Goal: Communication & Community: Share content

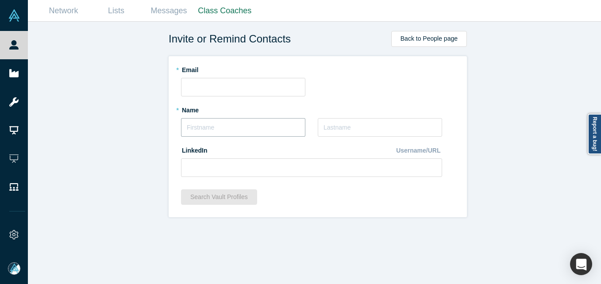
click at [223, 125] on input "text" at bounding box center [243, 127] width 124 height 19
type input "[PERSON_NAME]"
click at [252, 81] on input "text" at bounding box center [243, 87] width 124 height 19
paste input "[EMAIL_ADDRESS][PERSON_NAME][DOMAIN_NAME]"
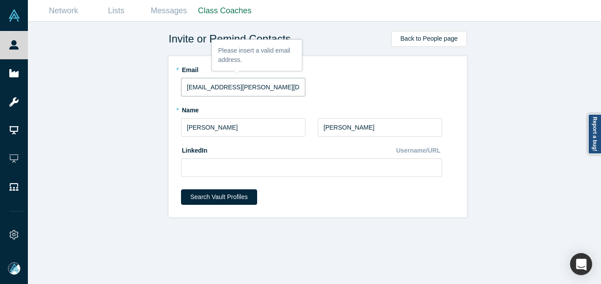
type input "[EMAIL_ADDRESS][PERSON_NAME][DOMAIN_NAME]"
drag, startPoint x: 361, startPoint y: 92, endPoint x: 378, endPoint y: 0, distance: 92.8
click at [362, 87] on div "* Email [EMAIL_ADDRESS][PERSON_NAME][DOMAIN_NAME]" at bounding box center [317, 79] width 273 height 34
click at [224, 170] on input at bounding box center [311, 167] width 261 height 19
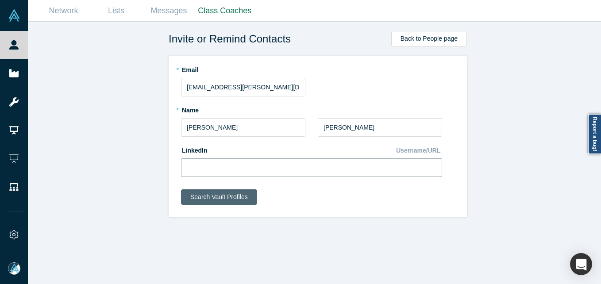
paste input "[URL][DOMAIN_NAME]"
type input "[URL][DOMAIN_NAME]"
click at [220, 198] on button "Search Vault Profiles" at bounding box center [219, 196] width 76 height 15
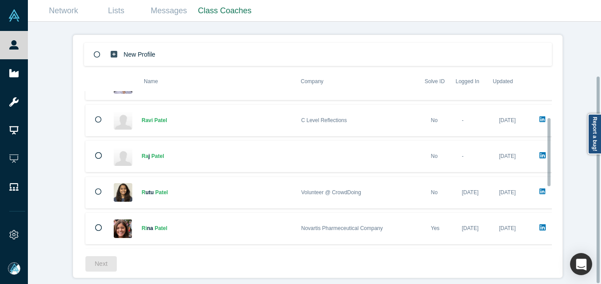
scroll to position [205, 0]
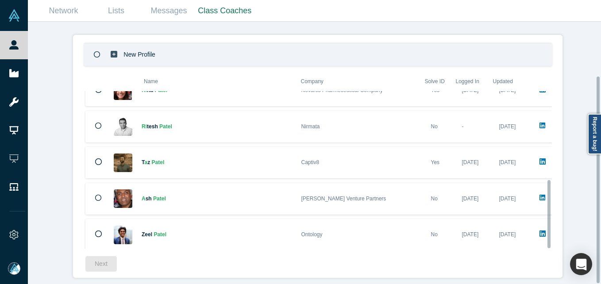
click at [247, 46] on div "New Profile" at bounding box center [318, 54] width 468 height 23
click at [102, 259] on button "Next" at bounding box center [100, 263] width 31 height 15
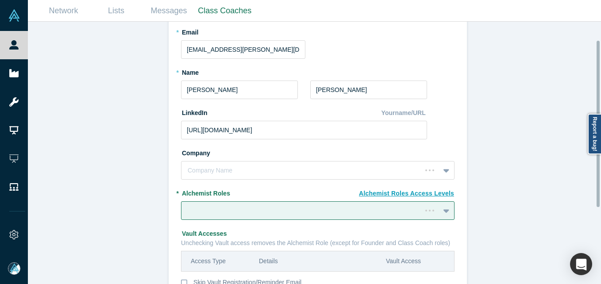
scroll to position [29, 0]
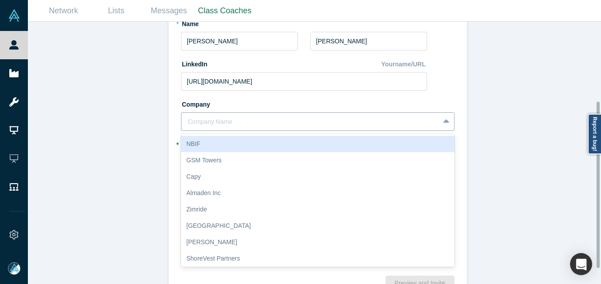
click at [277, 119] on div at bounding box center [311, 121] width 246 height 11
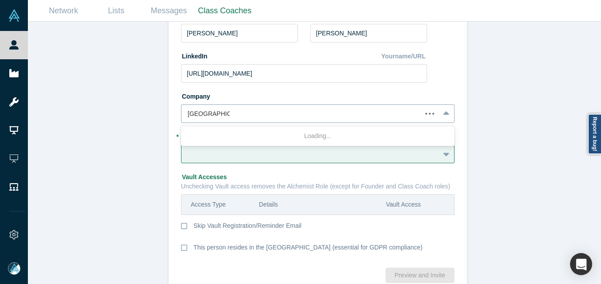
type input "Hawkeye Hotels"
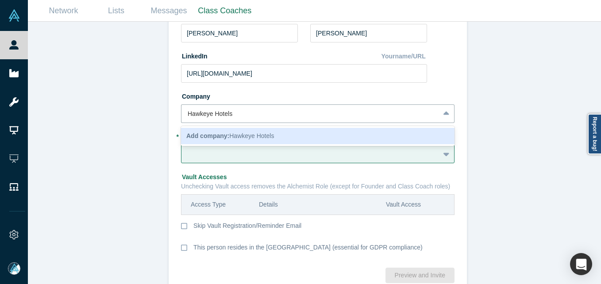
click at [242, 134] on span "Add company: Hawkeye Hotels" at bounding box center [230, 135] width 88 height 7
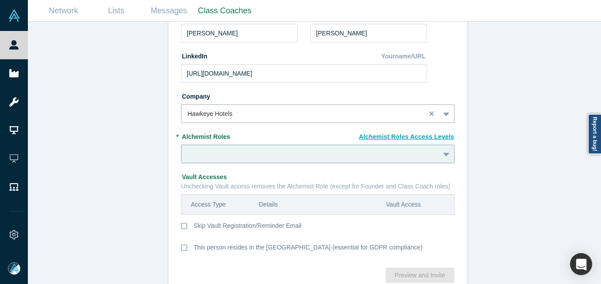
click at [261, 151] on div at bounding box center [317, 154] width 273 height 19
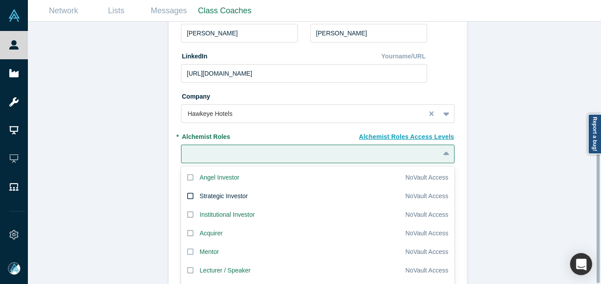
scroll to position [149, 0]
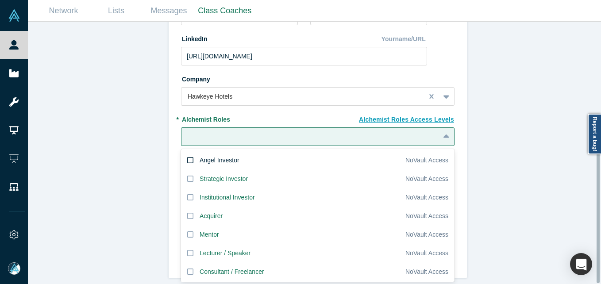
click at [230, 156] on div "Angel Investor" at bounding box center [220, 160] width 40 height 9
click at [0, 0] on input "Angel Investor" at bounding box center [0, 0] width 0 height 0
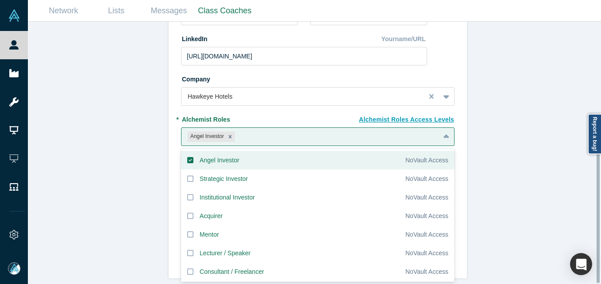
click at [106, 143] on div "Invite or Remind Contacts Back New Profile: Ravi Patel * Email ravi.patel@hawke…" at bounding box center [318, 156] width 580 height 269
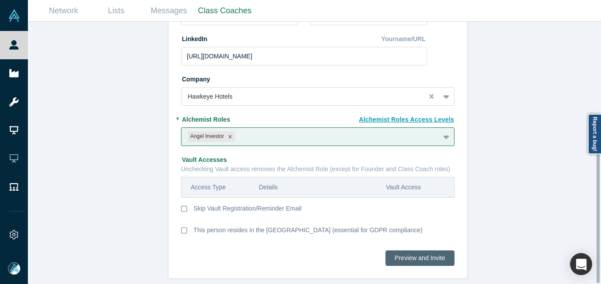
click at [423, 250] on button "Preview and Invite" at bounding box center [419, 257] width 69 height 15
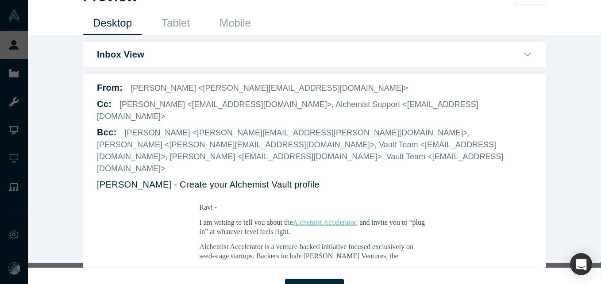
scroll to position [133, 0]
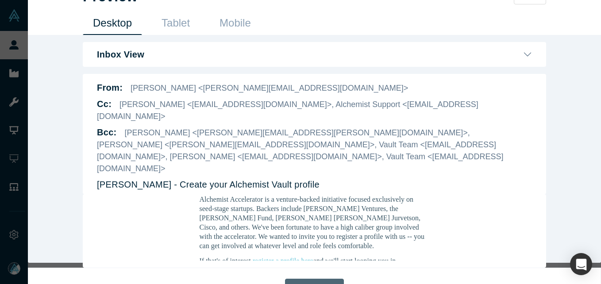
click at [311, 279] on button "Send Invite" at bounding box center [314, 288] width 58 height 18
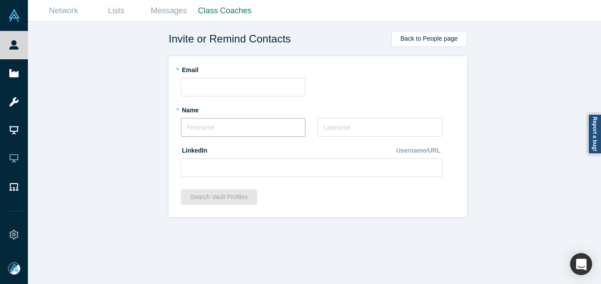
click at [291, 133] on input "text" at bounding box center [243, 127] width 124 height 19
type input "Ryan"
type input "Bruns"
click at [235, 165] on input at bounding box center [311, 167] width 261 height 19
paste input "https://www.linkedin.com/in/ryan-bruns-407590a/"
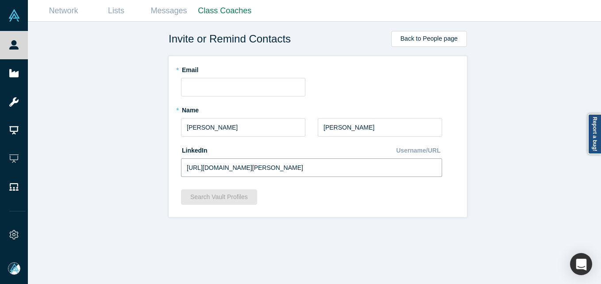
type input "https://www.linkedin.com/in/ryan-bruns-407590a/"
drag, startPoint x: 81, startPoint y: 123, endPoint x: 65, endPoint y: 19, distance: 105.3
click at [81, 123] on div "Invite or Remind Contacts Back to People page * Email * Name Ryan * Last Name B…" at bounding box center [318, 156] width 580 height 269
click at [265, 96] on input "text" at bounding box center [243, 87] width 124 height 19
paste input "ryan@eflowmedia.com"
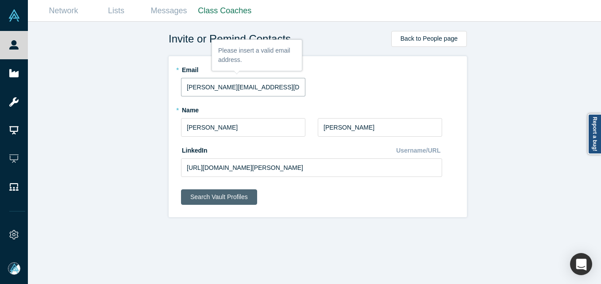
type input "ryan@eflowmedia.com"
click at [216, 204] on button "Search Vault Profiles" at bounding box center [219, 196] width 76 height 15
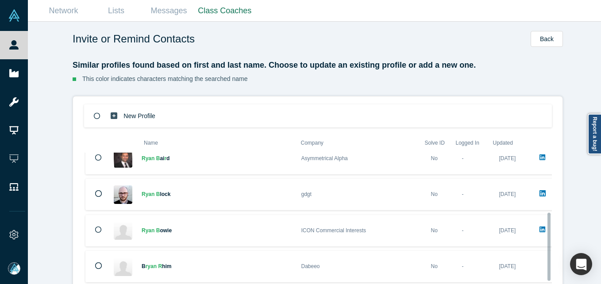
scroll to position [205, 0]
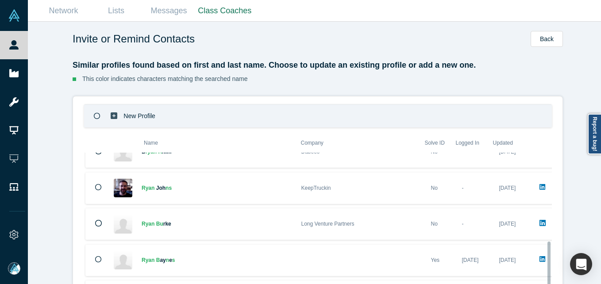
click at [253, 114] on div "New Profile" at bounding box center [318, 115] width 468 height 23
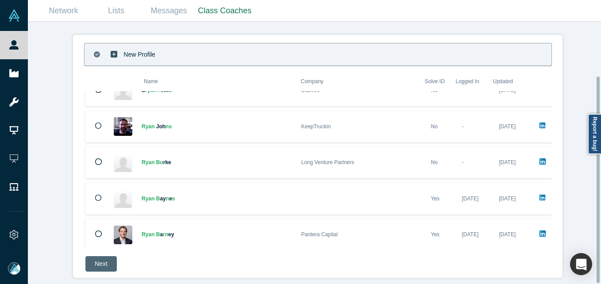
click at [108, 263] on button "Next" at bounding box center [100, 263] width 31 height 15
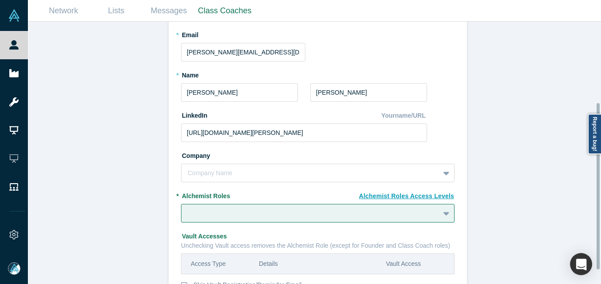
scroll to position [149, 0]
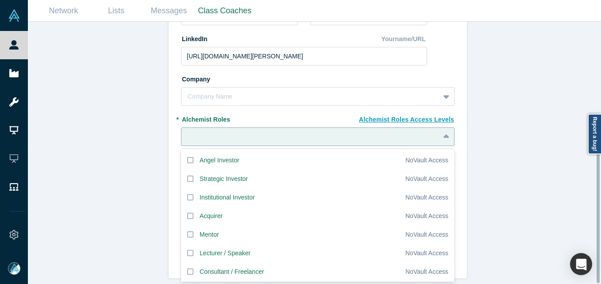
click at [258, 131] on div at bounding box center [311, 136] width 246 height 11
click at [221, 156] on div "Angel Investor" at bounding box center [220, 160] width 40 height 9
click at [0, 0] on input "Angel Investor" at bounding box center [0, 0] width 0 height 0
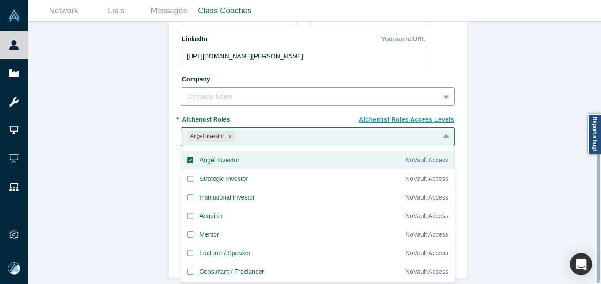
click at [218, 95] on div at bounding box center [311, 96] width 246 height 11
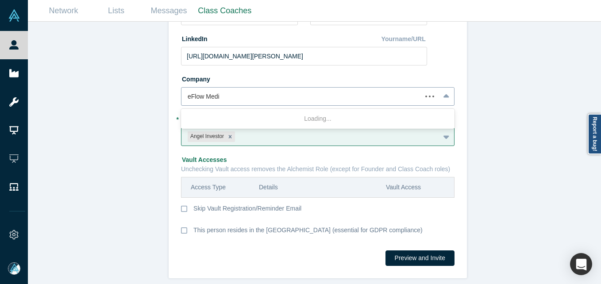
type input "eFlow Media"
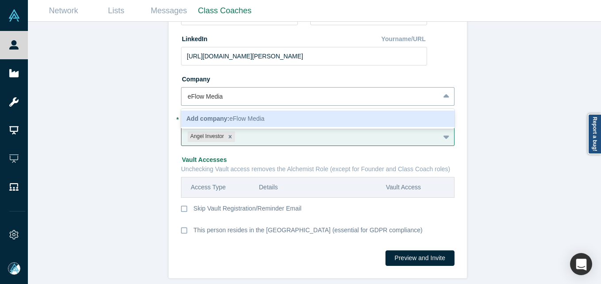
click at [268, 112] on div "Add company: eFlow Media" at bounding box center [317, 119] width 273 height 16
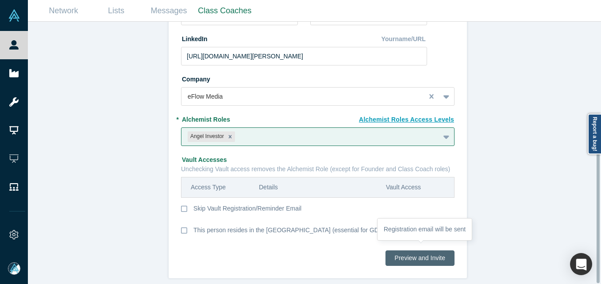
click at [417, 251] on button "Preview and Invite" at bounding box center [419, 257] width 69 height 15
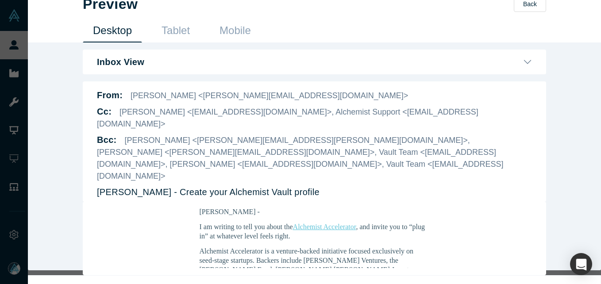
scroll to position [21, 0]
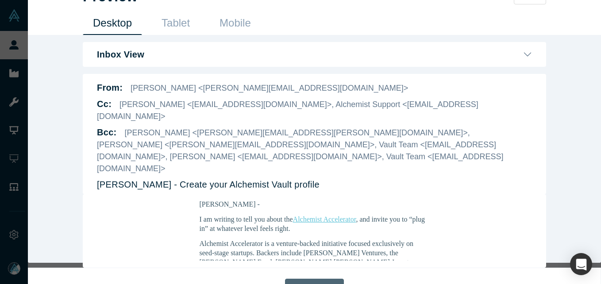
click at [309, 279] on button "Send Invite" at bounding box center [314, 288] width 58 height 18
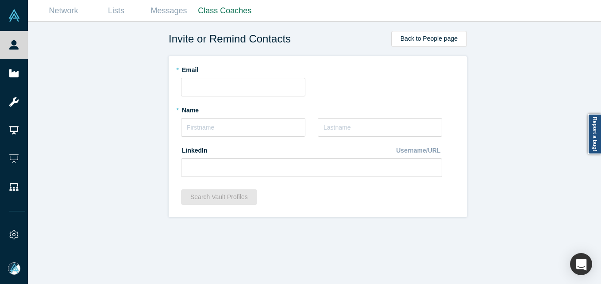
scroll to position [0, 0]
click at [210, 137] on div "* Name * Last Name" at bounding box center [311, 123] width 261 height 40
click at [211, 133] on input "text" at bounding box center [243, 127] width 124 height 19
paste input "[PERSON_NAME]"
click at [188, 123] on input "[PERSON_NAME]" at bounding box center [243, 127] width 124 height 19
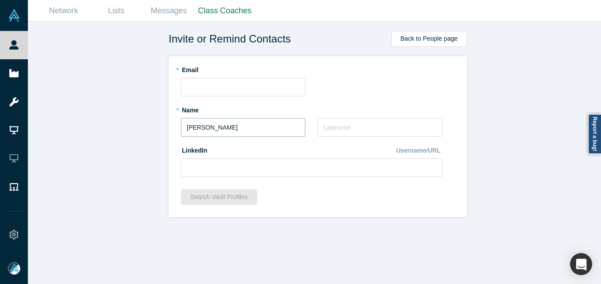
drag, startPoint x: 200, startPoint y: 128, endPoint x: 228, endPoint y: 127, distance: 28.3
click at [228, 127] on input "[PERSON_NAME]" at bounding box center [243, 127] width 124 height 19
type input "Matt"
paste input "Beaghley"
type input "Beaghley"
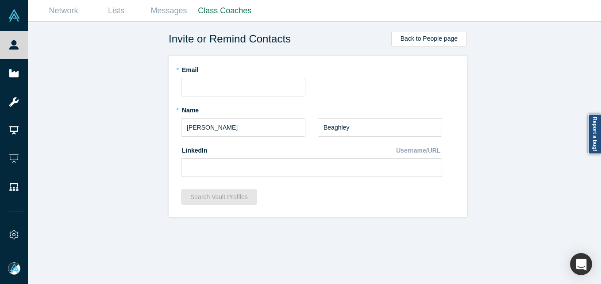
click at [233, 158] on div "LinkedIn Username/URL" at bounding box center [311, 150] width 261 height 15
click at [204, 162] on input at bounding box center [311, 167] width 261 height 19
paste input "https://www.linkedin.com/in/mbeaghley/"
type input "https://www.linkedin.com/in/mbeaghley/"
drag, startPoint x: 108, startPoint y: 153, endPoint x: 123, endPoint y: 167, distance: 21.0
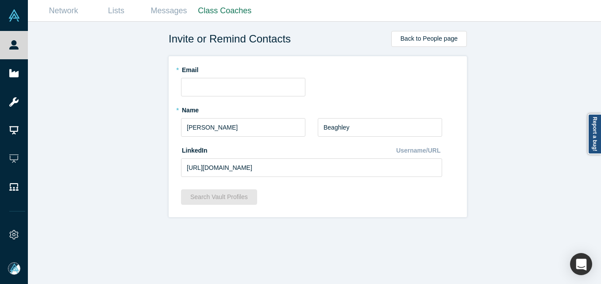
click at [108, 152] on div "Invite or Remind Contacts Back to People page * Email * Name Matt * Last Name B…" at bounding box center [318, 156] width 580 height 269
click at [233, 90] on input "text" at bounding box center [243, 87] width 124 height 19
paste input "matt@fedshark.com"
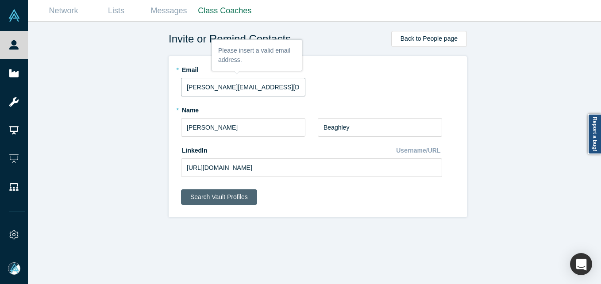
type input "matt@fedshark.com"
click at [223, 198] on button "Search Vault Profiles" at bounding box center [219, 196] width 76 height 15
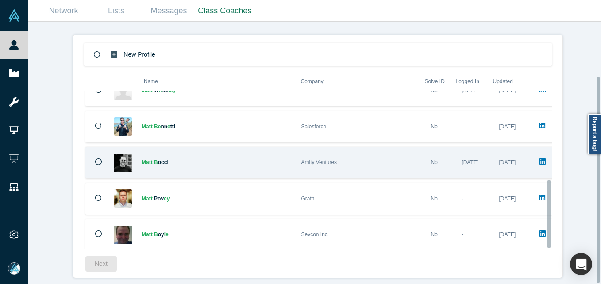
scroll to position [69, 0]
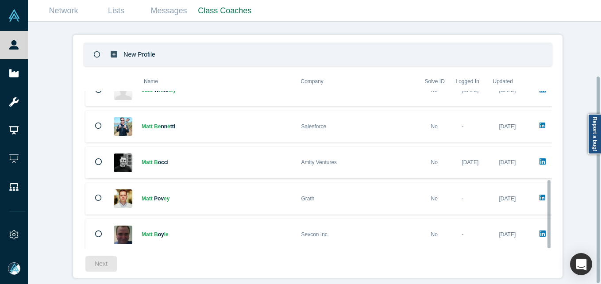
drag, startPoint x: 222, startPoint y: 47, endPoint x: 213, endPoint y: 52, distance: 10.1
click at [222, 47] on div "New Profile" at bounding box center [318, 54] width 468 height 23
click at [104, 260] on button "Next" at bounding box center [100, 263] width 31 height 15
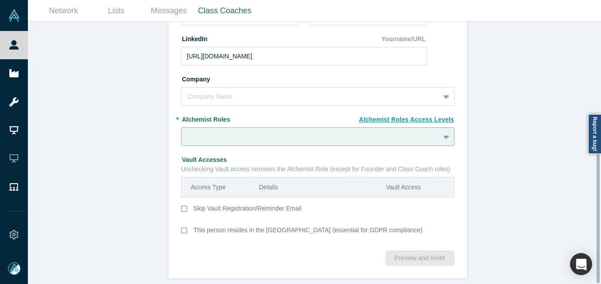
scroll to position [149, 0]
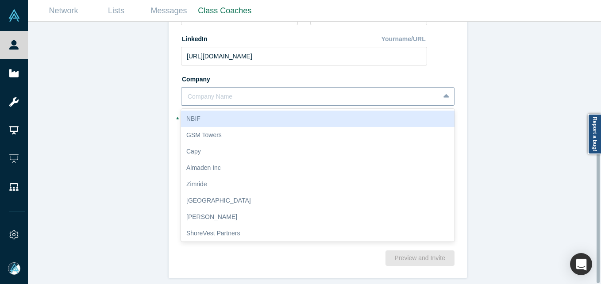
click at [281, 91] on div at bounding box center [311, 96] width 246 height 11
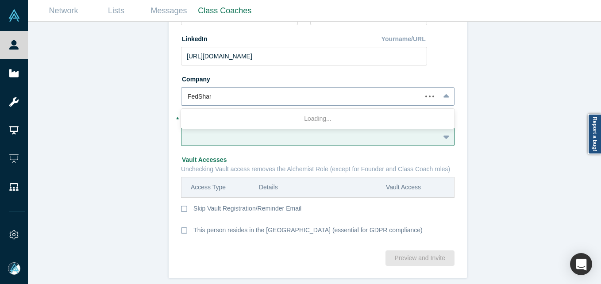
type input "FedShark"
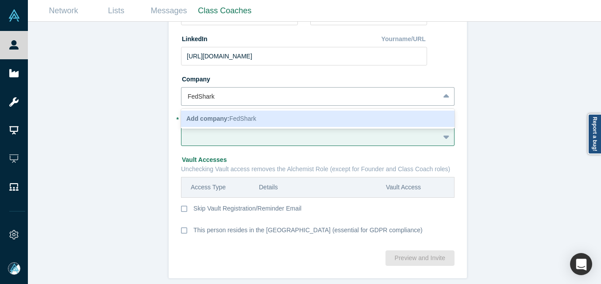
click at [259, 112] on div "Add company: FedShark" at bounding box center [317, 119] width 273 height 16
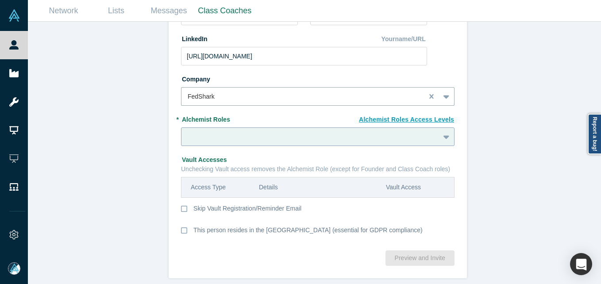
click at [274, 131] on div at bounding box center [311, 136] width 246 height 11
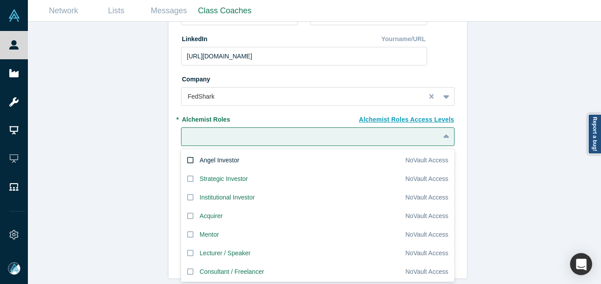
click at [247, 156] on label "Angel Investor" at bounding box center [293, 160] width 224 height 19
click at [0, 0] on input "Angel Investor" at bounding box center [0, 0] width 0 height 0
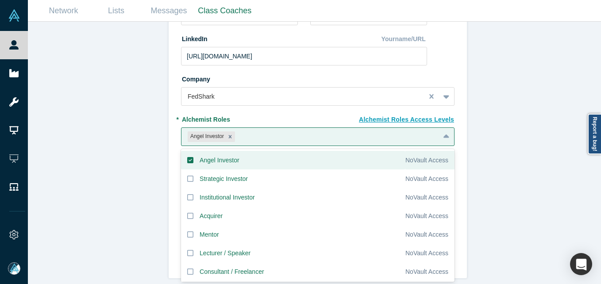
click at [117, 97] on div "Invite or Remind Contacts Back New Profile: Matt Beaghley * Email matt@fedshark…" at bounding box center [318, 156] width 580 height 269
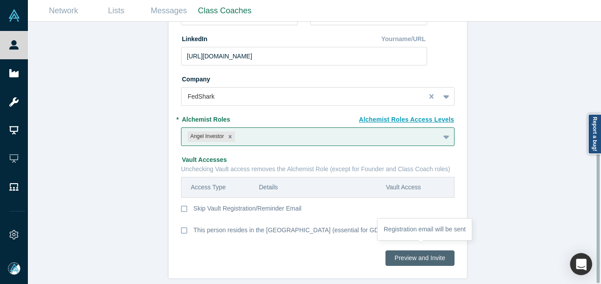
click at [390, 250] on button "Preview and Invite" at bounding box center [419, 257] width 69 height 15
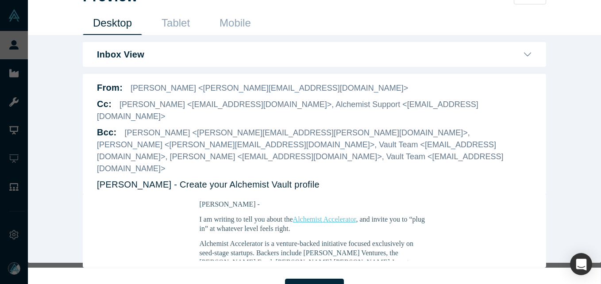
scroll to position [177, 0]
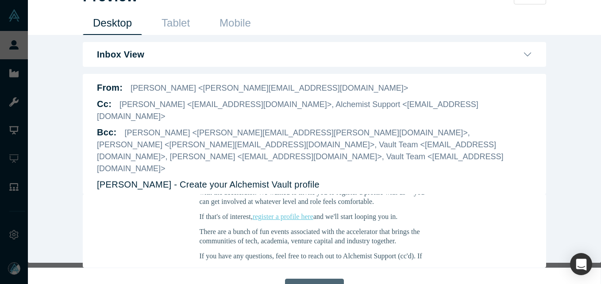
click at [315, 279] on button "Send Invite" at bounding box center [314, 288] width 58 height 18
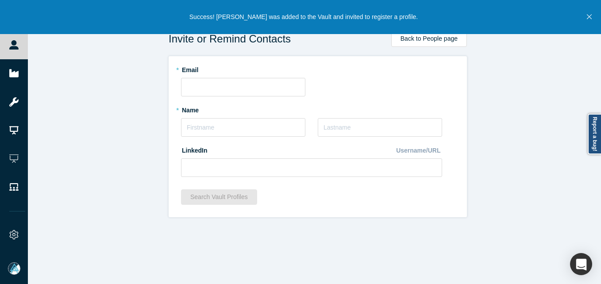
scroll to position [0, 0]
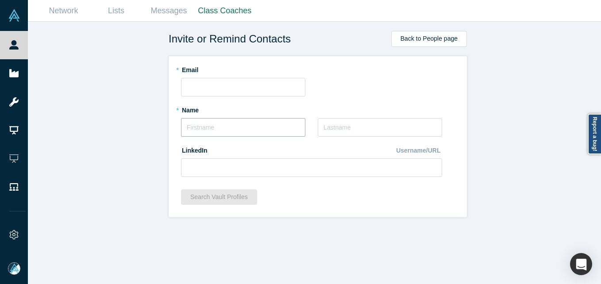
click at [228, 132] on input "text" at bounding box center [243, 127] width 124 height 19
paste input "[PERSON_NAME]"
click at [190, 127] on input "[PERSON_NAME]" at bounding box center [243, 127] width 124 height 19
drag, startPoint x: 207, startPoint y: 128, endPoint x: 313, endPoint y: 115, distance: 107.3
click at [292, 126] on input "[PERSON_NAME]" at bounding box center [243, 127] width 124 height 19
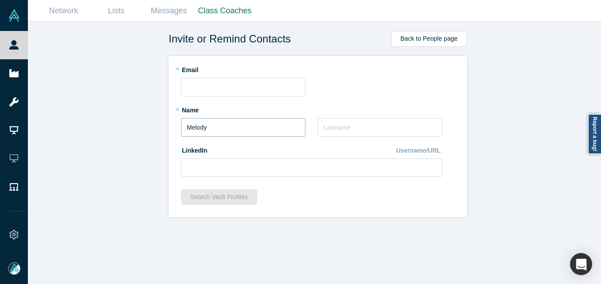
type input "Melody"
paste input "Darvish"
type input "Darvish"
click at [214, 88] on input "text" at bounding box center [243, 87] width 124 height 19
paste input "mdarvishlaw@gmail.com"
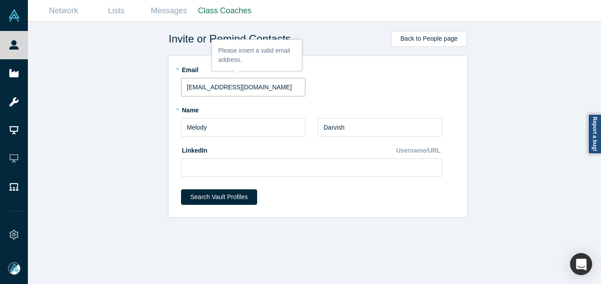
type input "mdarvishlaw@gmail.com"
drag, startPoint x: 228, startPoint y: 172, endPoint x: 214, endPoint y: 175, distance: 14.0
click at [228, 172] on input at bounding box center [311, 167] width 261 height 19
paste input "https://www.linkedin.com/in/melodydarvish/"
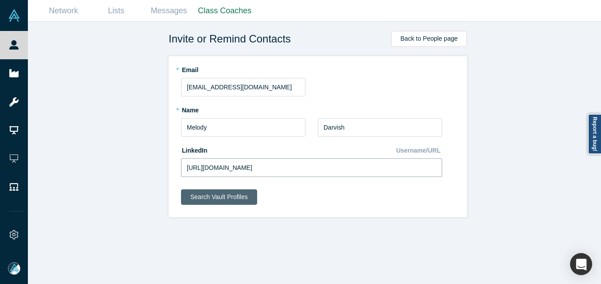
type input "https://www.linkedin.com/in/melodydarvish/"
click at [196, 192] on button "Search Vault Profiles" at bounding box center [219, 196] width 76 height 15
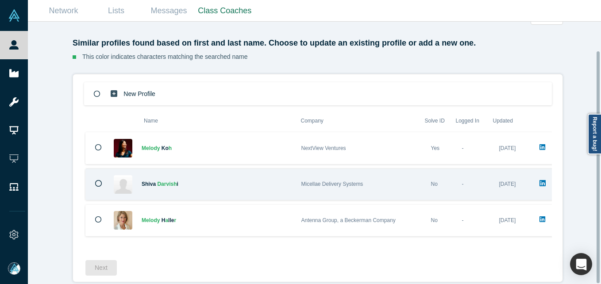
scroll to position [33, 0]
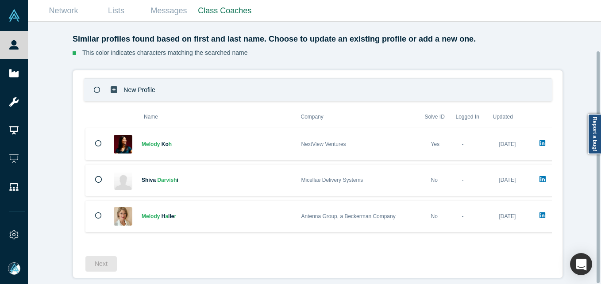
drag, startPoint x: 208, startPoint y: 80, endPoint x: 148, endPoint y: 105, distance: 64.4
click at [207, 80] on div "New Profile" at bounding box center [318, 89] width 468 height 23
click at [95, 260] on button "Next" at bounding box center [100, 263] width 31 height 15
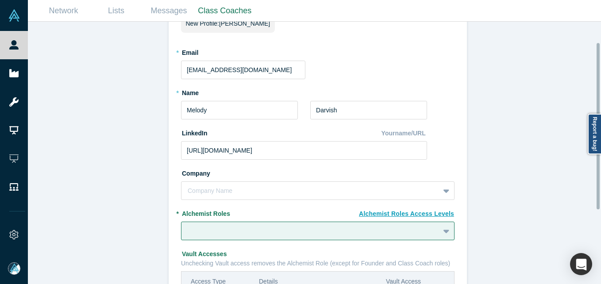
scroll to position [149, 0]
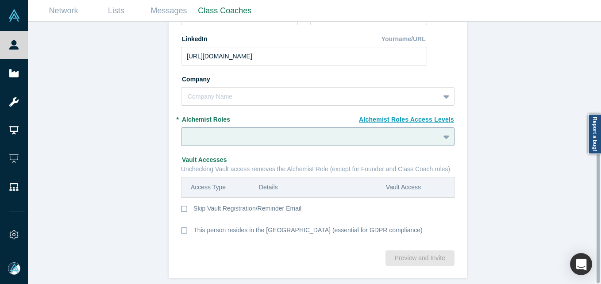
drag, startPoint x: 206, startPoint y: 143, endPoint x: 209, endPoint y: 131, distance: 13.1
click at [207, 142] on fieldset "New Profile: Melody Darvish * Email mdarvishlaw@gmail.com * Name Melody * Last …" at bounding box center [317, 82] width 273 height 324
click at [209, 131] on div at bounding box center [311, 136] width 246 height 11
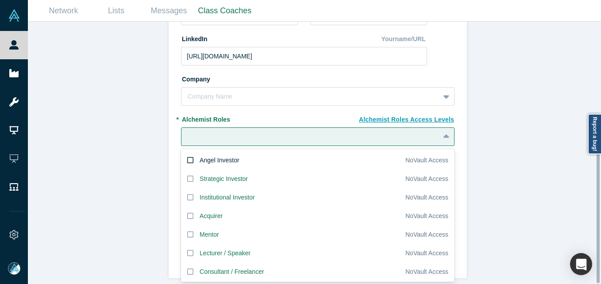
click at [202, 156] on div "Angel Investor" at bounding box center [220, 160] width 40 height 9
click at [0, 0] on input "Angel Investor" at bounding box center [0, 0] width 0 height 0
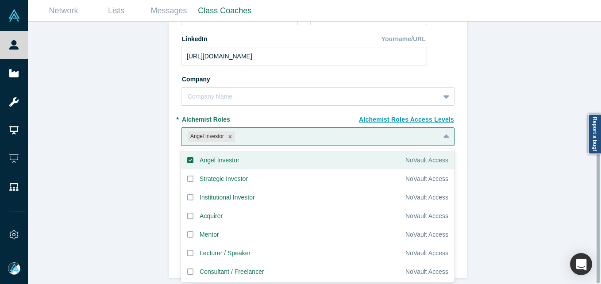
click at [104, 151] on div "Invite or Remind Contacts Back New Profile: Melody Darvish * Email mdarvishlaw@…" at bounding box center [318, 156] width 580 height 269
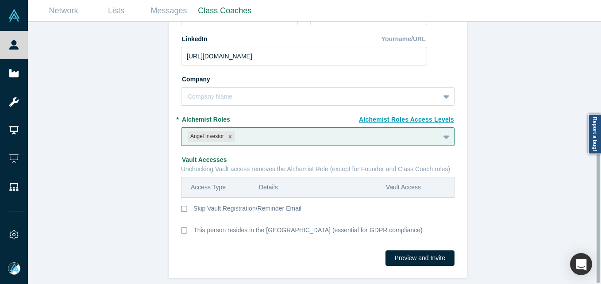
click at [446, 260] on div "Preview and Invite" at bounding box center [317, 261] width 273 height 22
click at [439, 252] on button "Preview and Invite" at bounding box center [419, 257] width 69 height 15
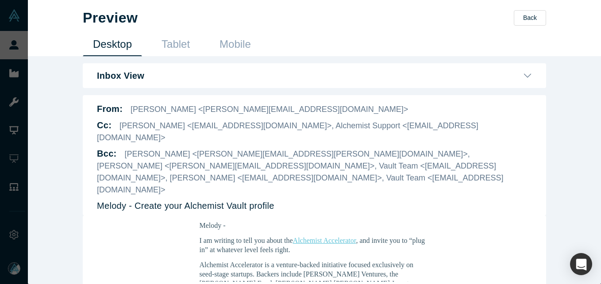
scroll to position [21, 0]
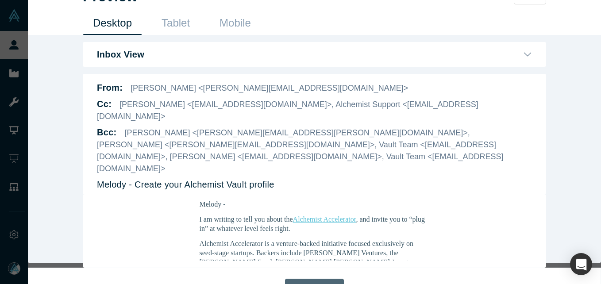
click at [312, 279] on button "Send Invite" at bounding box center [314, 288] width 58 height 18
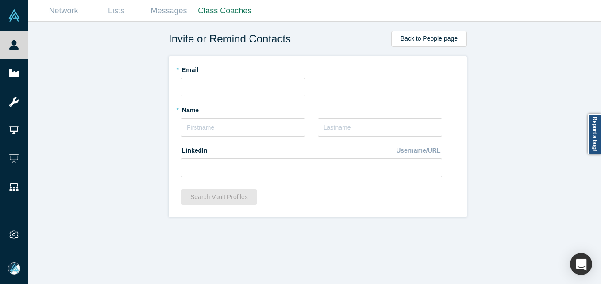
scroll to position [0, 0]
click at [228, 132] on input "text" at bounding box center [243, 127] width 124 height 19
paste input "[PERSON_NAME]"
click at [191, 128] on input "[PERSON_NAME]" at bounding box center [243, 127] width 124 height 19
drag, startPoint x: 196, startPoint y: 127, endPoint x: 254, endPoint y: 122, distance: 58.1
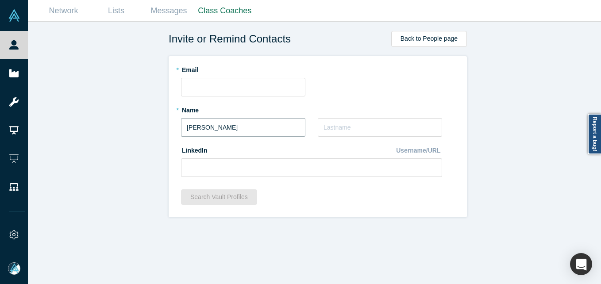
click at [254, 122] on input "[PERSON_NAME]" at bounding box center [243, 127] width 124 height 19
type input "Yuri"
paste input "Lysenko"
type input "Lysenko"
click at [218, 83] on input "text" at bounding box center [243, 87] width 124 height 19
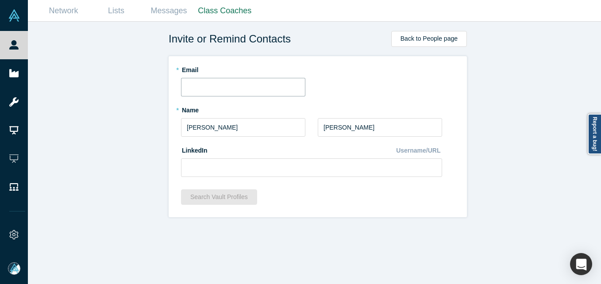
paste input "yuri@rippla.com"
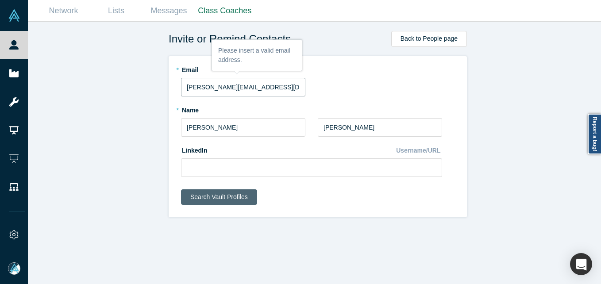
type input "yuri@rippla.com"
click at [216, 197] on button "Search Vault Profiles" at bounding box center [219, 196] width 76 height 15
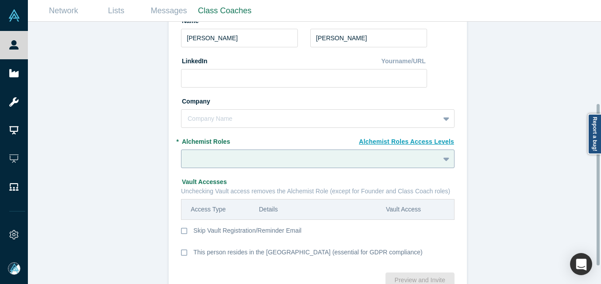
click at [219, 153] on div at bounding box center [317, 159] width 273 height 19
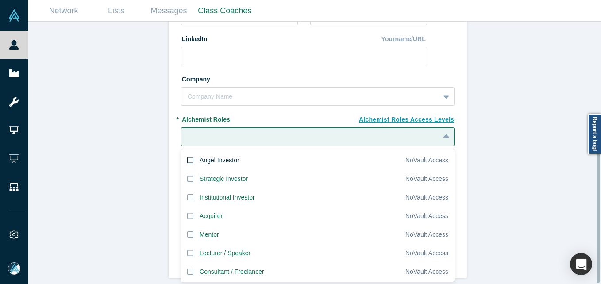
click at [202, 156] on div "Angel Investor" at bounding box center [220, 160] width 40 height 9
click at [0, 0] on input "Angel Investor" at bounding box center [0, 0] width 0 height 0
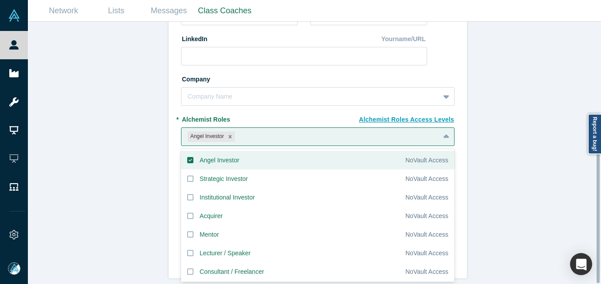
click at [117, 130] on div "Invite or Remind Contacts Back New Profile: Yuri Lysenko * Email yuri@rippla.co…" at bounding box center [318, 156] width 580 height 269
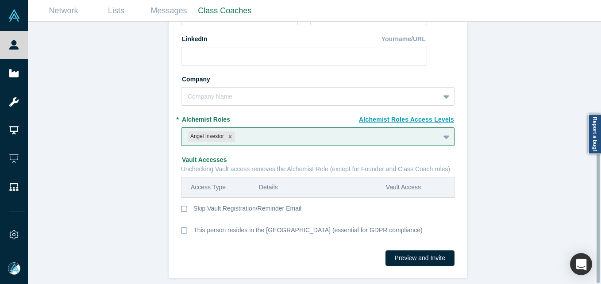
click at [404, 259] on div "Preview and Invite" at bounding box center [317, 261] width 273 height 22
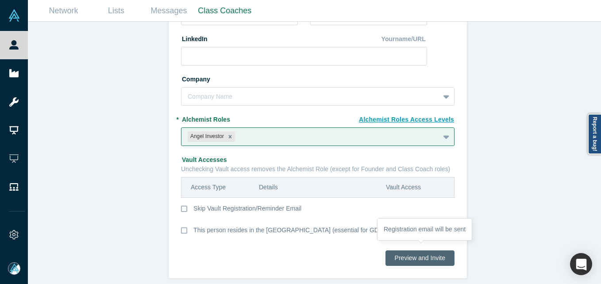
click at [403, 252] on button "Preview and Invite" at bounding box center [419, 257] width 69 height 15
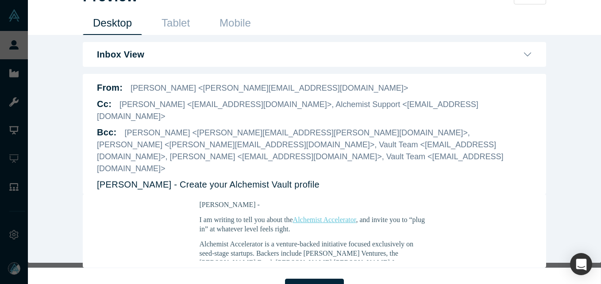
scroll to position [88, 0]
click at [300, 279] on button "Send Invite" at bounding box center [314, 288] width 58 height 18
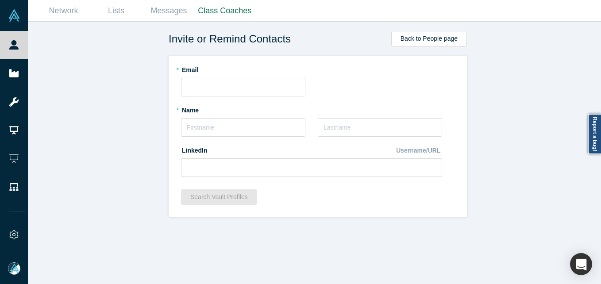
scroll to position [0, 0]
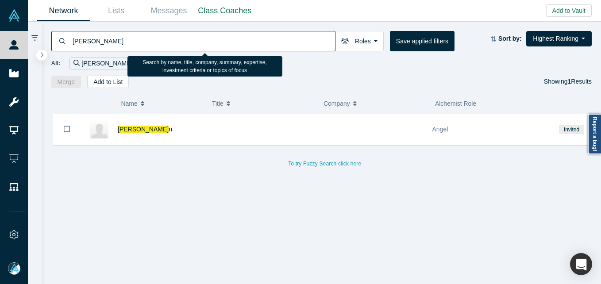
click at [148, 44] on input "[PERSON_NAME]" at bounding box center [203, 41] width 263 height 21
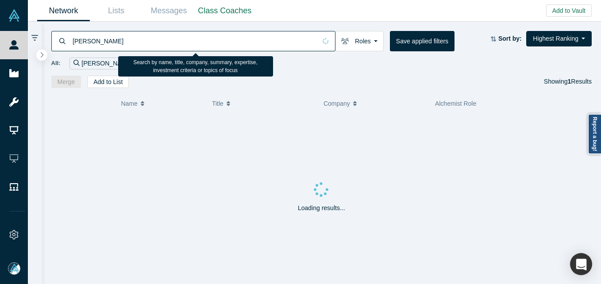
click at [80, 45] on input "[PERSON_NAME]" at bounding box center [194, 41] width 245 height 21
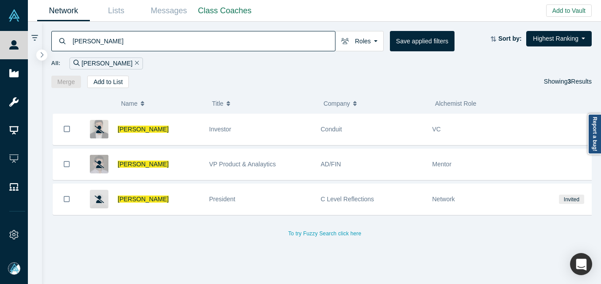
click at [114, 45] on input "[PERSON_NAME]" at bounding box center [203, 41] width 263 height 21
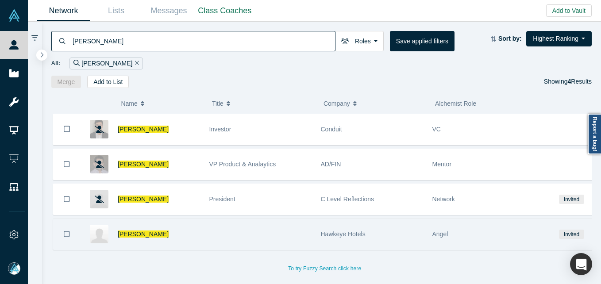
click at [69, 231] on icon "Bookmark" at bounding box center [67, 234] width 6 height 6
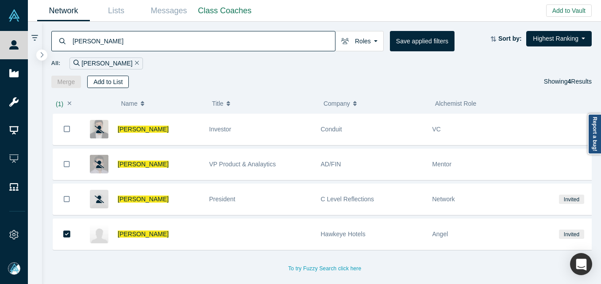
click at [105, 81] on button "Add to List" at bounding box center [108, 82] width 42 height 12
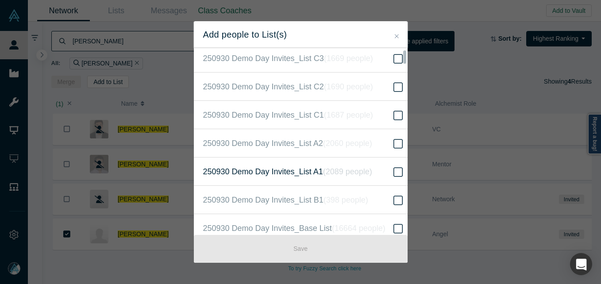
scroll to position [265, 0]
drag, startPoint x: 389, startPoint y: 172, endPoint x: 344, endPoint y: 208, distance: 57.8
click at [393, 171] on icon at bounding box center [397, 170] width 9 height 11
click at [0, 0] on input "250930 Demo Day Invites_Base List ( 16664 people )" at bounding box center [0, 0] width 0 height 0
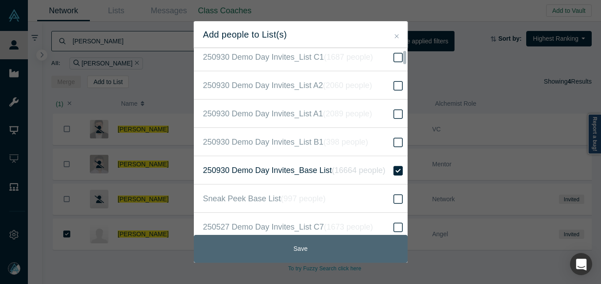
click at [333, 247] on button "Save" at bounding box center [301, 249] width 214 height 28
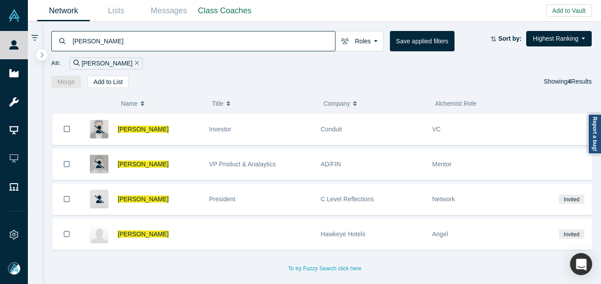
click at [211, 53] on div "All: [PERSON_NAME]" at bounding box center [321, 60] width 541 height 18
click at [210, 46] on input "[PERSON_NAME]" at bounding box center [203, 41] width 263 height 21
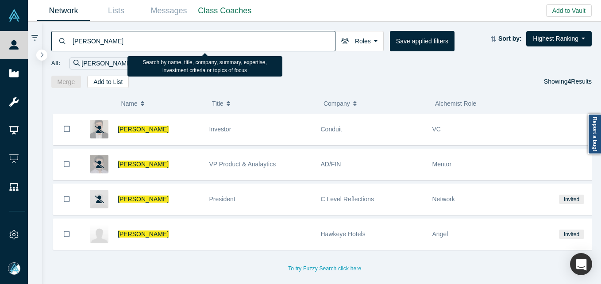
click at [210, 46] on input "[PERSON_NAME]" at bounding box center [203, 41] width 263 height 21
paste input "[PERSON_NAME]"
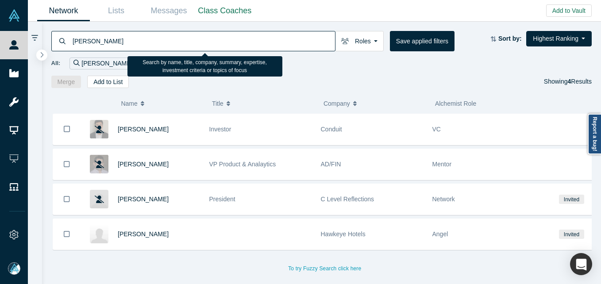
drag, startPoint x: 81, startPoint y: 37, endPoint x: 107, endPoint y: 35, distance: 26.6
click at [81, 36] on input "[PERSON_NAME]" at bounding box center [203, 41] width 263 height 21
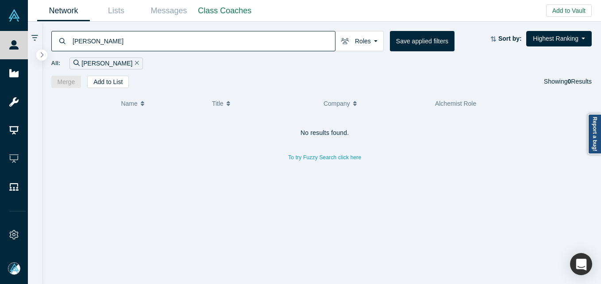
click at [114, 42] on input "[PERSON_NAME]" at bounding box center [203, 41] width 263 height 21
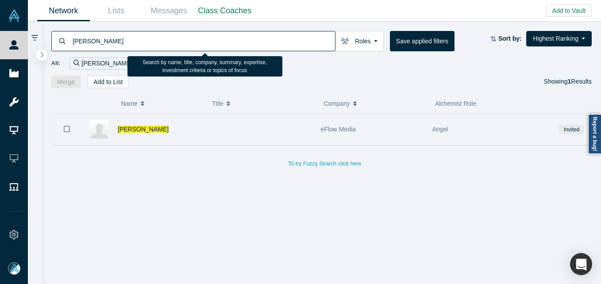
click at [65, 130] on icon "Bookmark" at bounding box center [67, 129] width 6 height 8
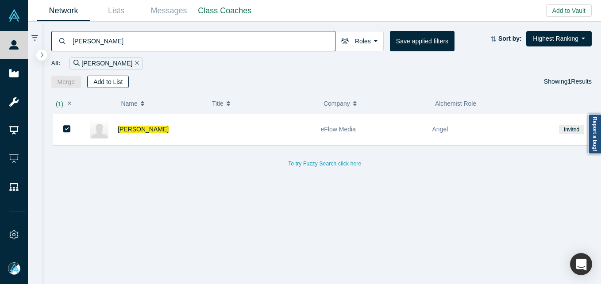
click at [101, 80] on button "Add to List" at bounding box center [108, 82] width 42 height 12
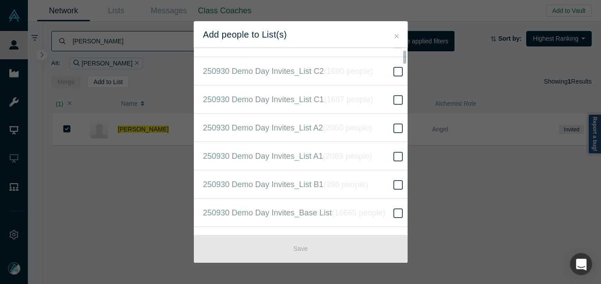
scroll to position [310, 0]
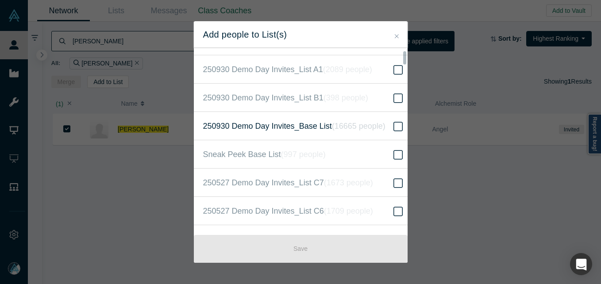
click at [393, 123] on icon at bounding box center [397, 126] width 9 height 11
click at [0, 0] on input "250930 Demo Day Invites_Base List ( 16665 people )" at bounding box center [0, 0] width 0 height 0
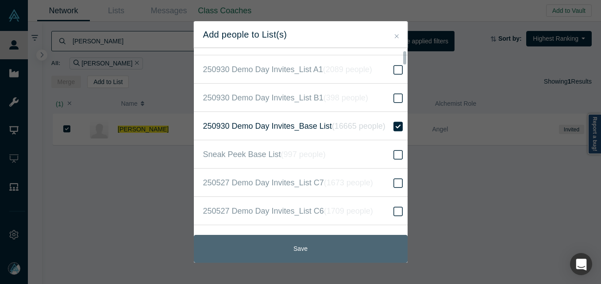
click at [344, 242] on button "Save" at bounding box center [301, 249] width 214 height 28
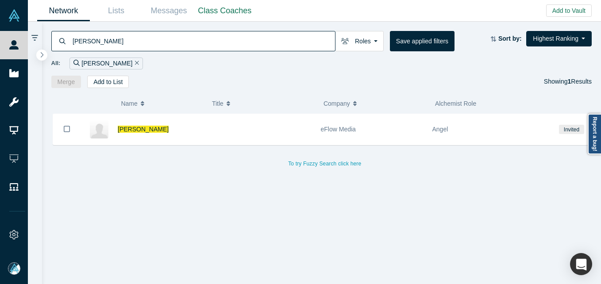
click at [175, 38] on input "[PERSON_NAME]" at bounding box center [203, 41] width 263 height 21
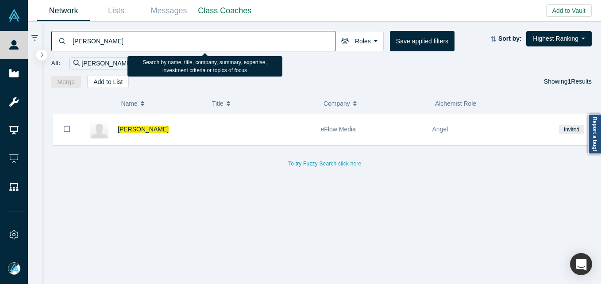
click at [175, 38] on input "[PERSON_NAME]" at bounding box center [203, 41] width 263 height 21
paste input "[PERSON_NAME]"
click at [175, 38] on input "[PERSON_NAME]" at bounding box center [203, 41] width 263 height 21
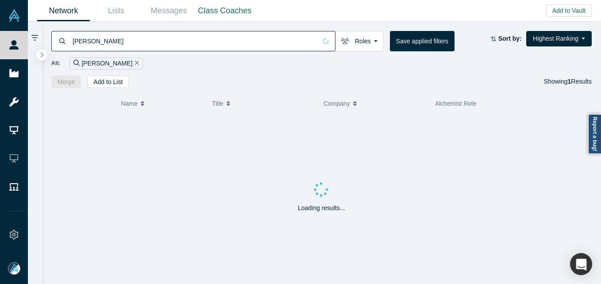
click at [80, 42] on input "[PERSON_NAME]" at bounding box center [194, 41] width 245 height 21
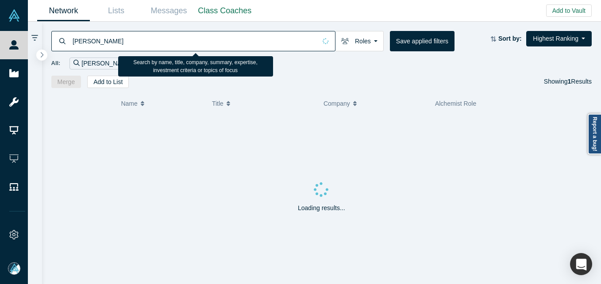
click at [125, 44] on input "[PERSON_NAME]" at bounding box center [194, 41] width 245 height 21
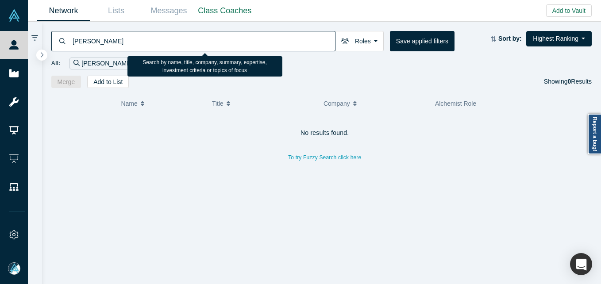
click at [185, 36] on input "[PERSON_NAME]" at bounding box center [203, 41] width 263 height 21
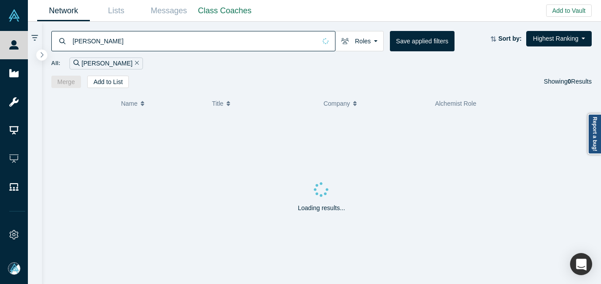
drag, startPoint x: 71, startPoint y: 42, endPoint x: 85, endPoint y: 33, distance: 16.8
click at [73, 40] on div "[PERSON_NAME]" at bounding box center [193, 41] width 284 height 20
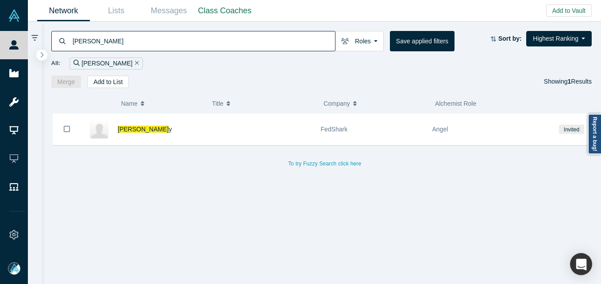
click at [74, 39] on input "[PERSON_NAME]" at bounding box center [203, 41] width 263 height 21
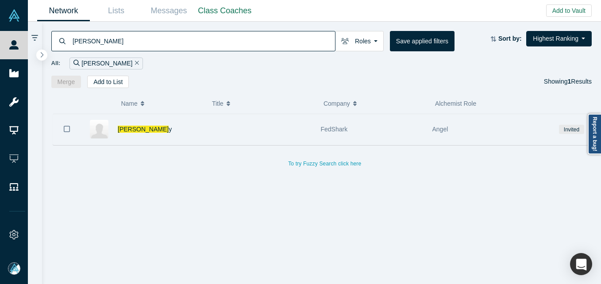
click at [69, 129] on icon "Bookmark" at bounding box center [67, 129] width 6 height 8
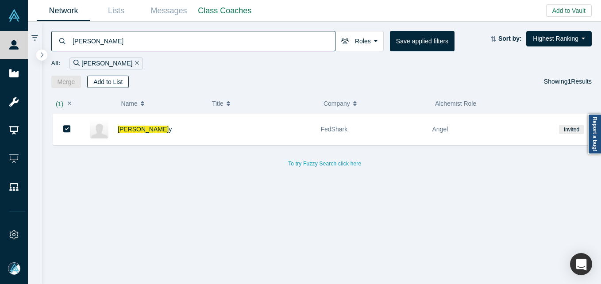
click at [114, 81] on button "Add to List" at bounding box center [108, 82] width 42 height 12
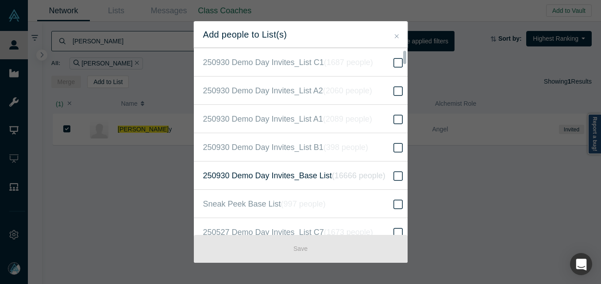
scroll to position [265, 0]
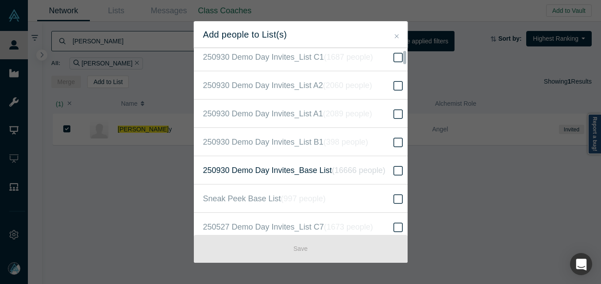
click at [394, 168] on icon at bounding box center [397, 170] width 9 height 11
click at [0, 0] on input "250930 Demo Day Invites_Base List ( 16666 people )" at bounding box center [0, 0] width 0 height 0
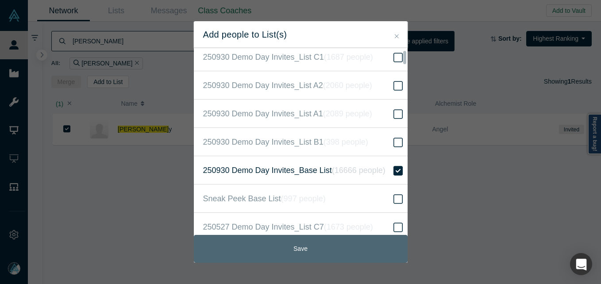
click at [301, 252] on button "Save" at bounding box center [301, 249] width 214 height 28
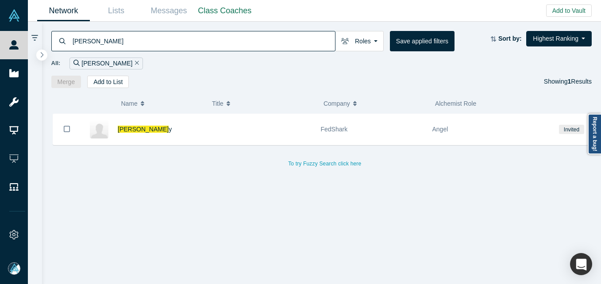
click at [163, 39] on input "[PERSON_NAME]" at bounding box center [203, 41] width 263 height 21
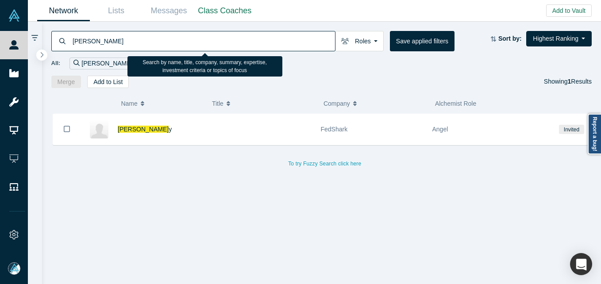
click at [163, 39] on input "[PERSON_NAME]" at bounding box center [203, 41] width 263 height 21
paste input "[PERSON_NAME]"
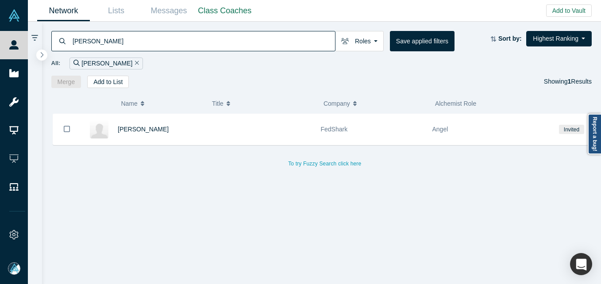
drag, startPoint x: 74, startPoint y: 42, endPoint x: 88, endPoint y: 33, distance: 16.0
click at [75, 42] on input "[PERSON_NAME]" at bounding box center [203, 41] width 263 height 21
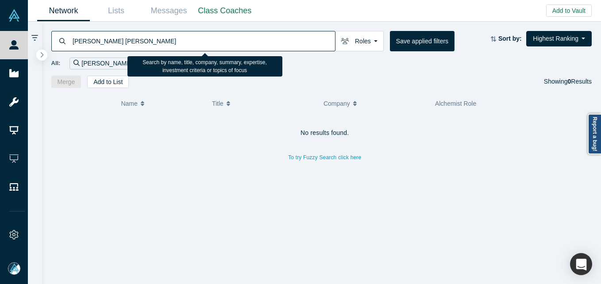
click at [154, 42] on input "[PERSON_NAME] [PERSON_NAME]" at bounding box center [203, 41] width 263 height 21
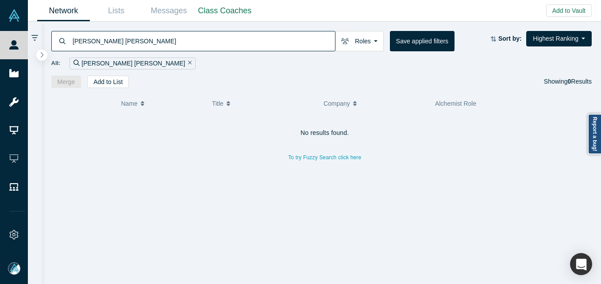
drag, startPoint x: 151, startPoint y: 43, endPoint x: 37, endPoint y: 41, distance: 114.2
click at [37, 41] on div "[PERSON_NAME] [PERSON_NAME] Roles Founders Faculty Mentors Alumni Mentor Angels…" at bounding box center [314, 153] width 573 height 262
click at [75, 44] on input "[PERSON_NAME]" at bounding box center [203, 41] width 263 height 21
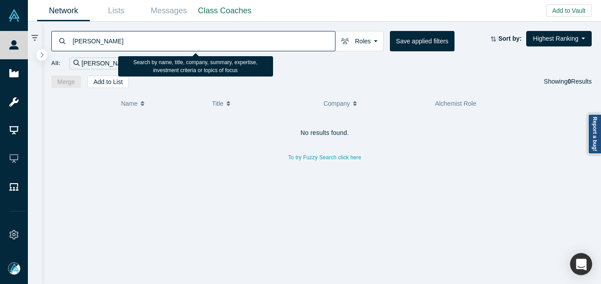
click at [76, 42] on input "[PERSON_NAME]" at bounding box center [203, 41] width 263 height 21
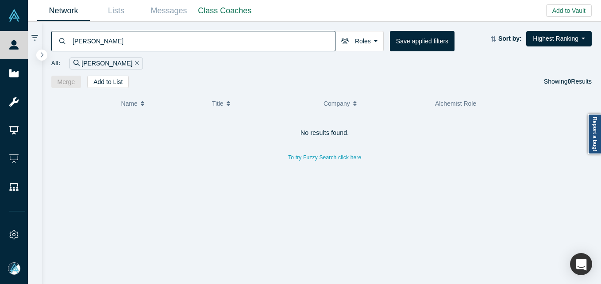
click at [155, 42] on input "[PERSON_NAME]" at bounding box center [203, 41] width 263 height 21
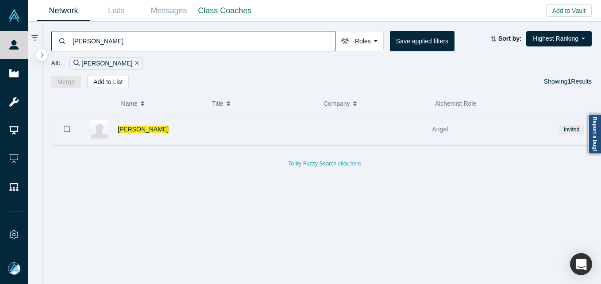
click at [71, 130] on button "Bookmark" at bounding box center [66, 129] width 27 height 31
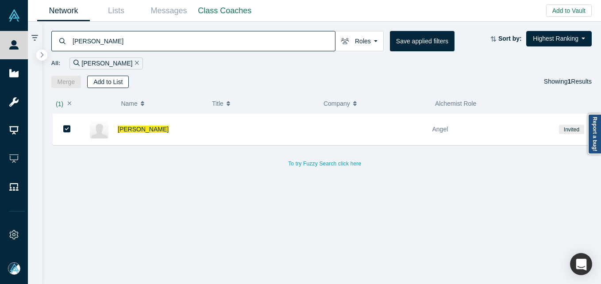
click at [109, 88] on div "( 1 ) Name Title Company Alchemist Role [PERSON_NAME] Angel Invited To try Fuzz…" at bounding box center [321, 186] width 559 height 196
click at [109, 85] on button "Add to List" at bounding box center [108, 82] width 42 height 12
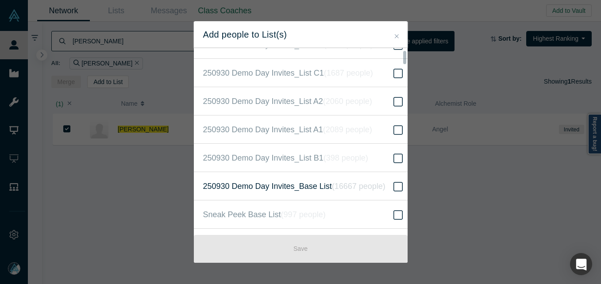
scroll to position [265, 0]
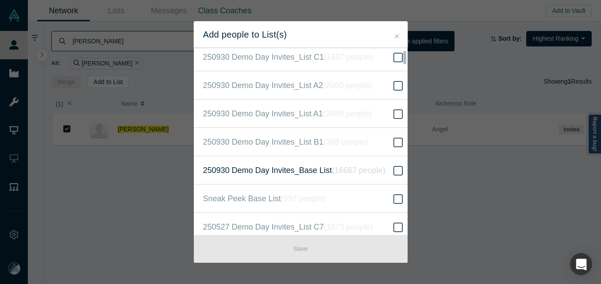
click at [393, 173] on icon at bounding box center [397, 170] width 9 height 11
click at [0, 0] on input "250930 Demo Day Invites_Base List ( 16667 people )" at bounding box center [0, 0] width 0 height 0
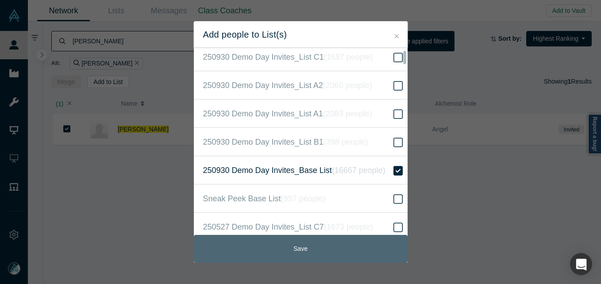
click at [356, 241] on button "Save" at bounding box center [301, 249] width 214 height 28
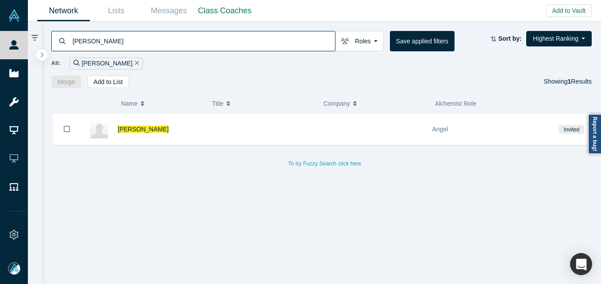
click at [230, 45] on input "[PERSON_NAME]" at bounding box center [203, 41] width 263 height 21
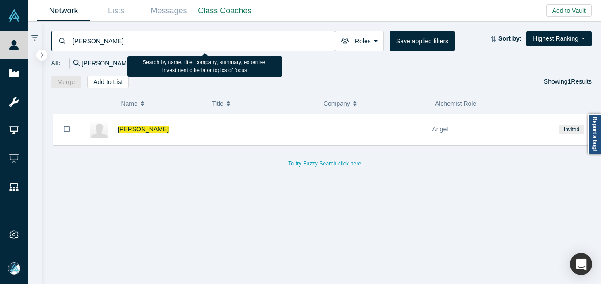
click at [230, 45] on input "[PERSON_NAME]" at bounding box center [203, 41] width 263 height 21
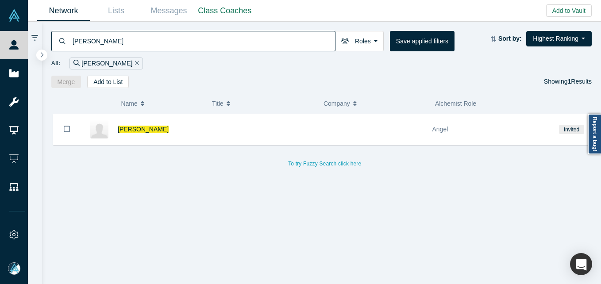
paste input "[PERSON_NAME]"
drag, startPoint x: 81, startPoint y: 42, endPoint x: 92, endPoint y: 27, distance: 19.0
click at [81, 42] on input "[PERSON_NAME]" at bounding box center [203, 41] width 263 height 21
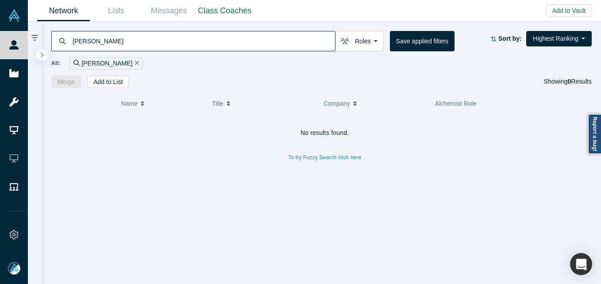
click at [244, 49] on input "[PERSON_NAME]" at bounding box center [203, 41] width 263 height 21
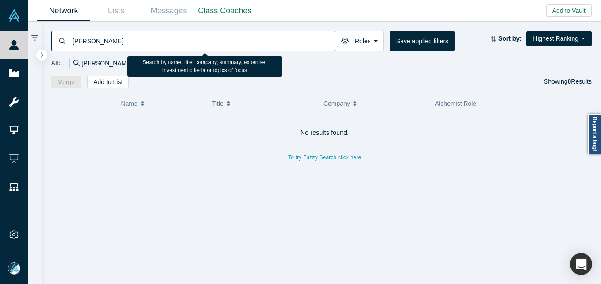
click at [242, 43] on input "[PERSON_NAME]" at bounding box center [203, 41] width 263 height 21
type input "[PERSON_NAME]"
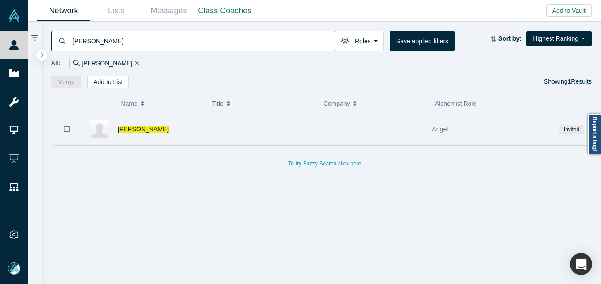
click at [68, 130] on icon "Bookmark" at bounding box center [67, 129] width 6 height 8
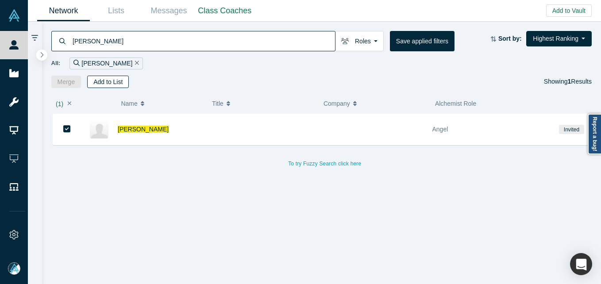
click at [111, 79] on button "Add to List" at bounding box center [108, 82] width 42 height 12
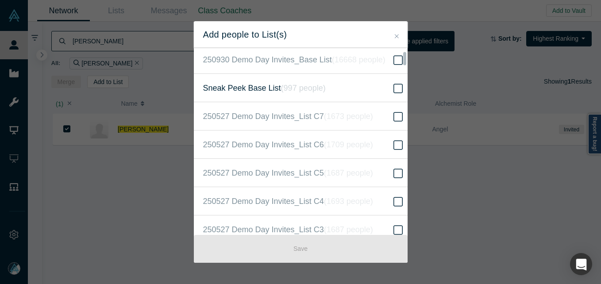
scroll to position [310, 0]
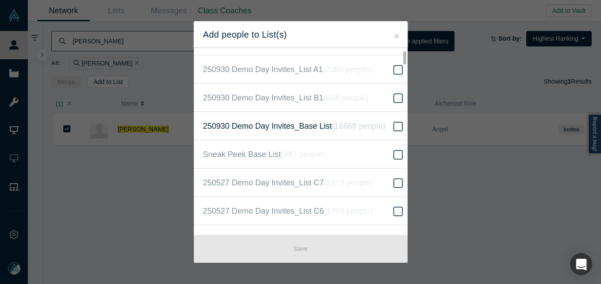
click at [391, 131] on span at bounding box center [397, 126] width 13 height 11
click at [0, 0] on input "250930 Demo Day Invites_Base List ( 16668 people )" at bounding box center [0, 0] width 0 height 0
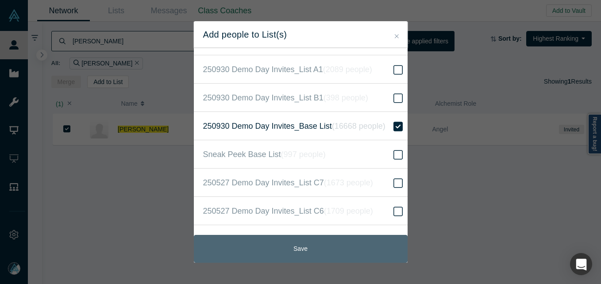
click at [306, 256] on button "Save" at bounding box center [301, 249] width 214 height 28
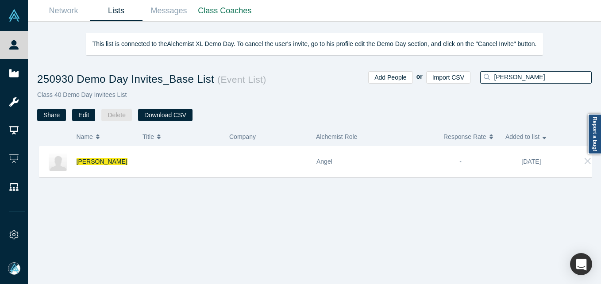
click at [497, 81] on input "cory gordon" at bounding box center [542, 77] width 98 height 12
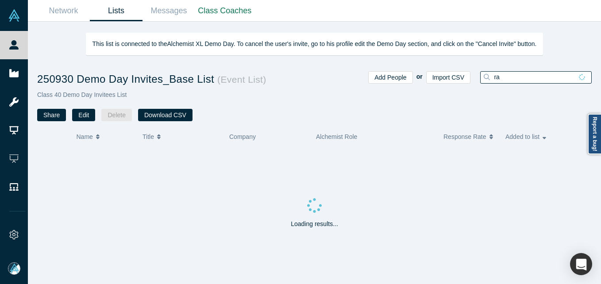
type input "r"
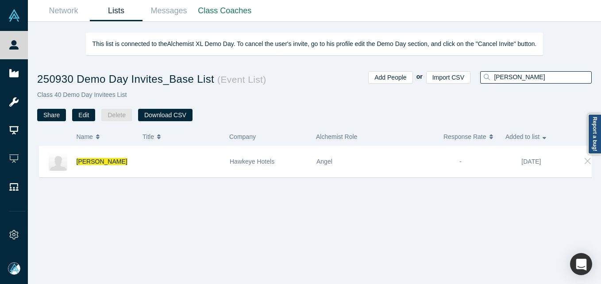
click at [529, 77] on input "ravi patel" at bounding box center [542, 77] width 98 height 12
click at [529, 76] on input "ravi patel" at bounding box center [542, 77] width 98 height 12
click at [515, 77] on input "ryan bruns" at bounding box center [542, 77] width 98 height 12
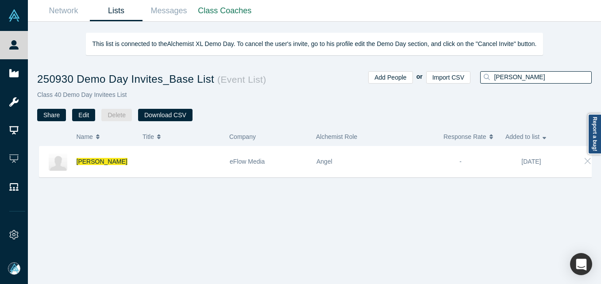
click at [515, 77] on input "ryan bruns" at bounding box center [542, 77] width 98 height 12
paste input "[PERSON_NAME]"
click at [517, 78] on input "[PERSON_NAME]" at bounding box center [542, 77] width 98 height 12
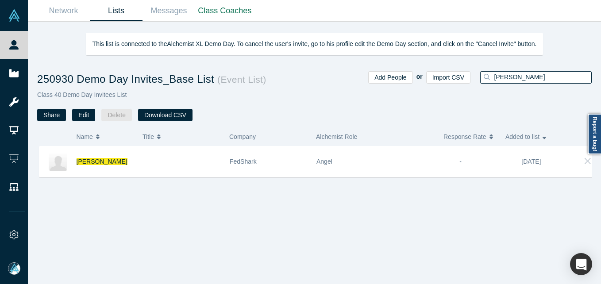
click at [517, 78] on input "[PERSON_NAME]" at bounding box center [542, 77] width 98 height 12
paste input "elody Darvish"
click at [494, 70] on div "250930 Demo Day Invites_Base List ( Event List ) Class 40 Demo Day Invitees Lis…" at bounding box center [314, 90] width 573 height 62
click at [507, 82] on div "[PERSON_NAME]" at bounding box center [535, 77] width 111 height 12
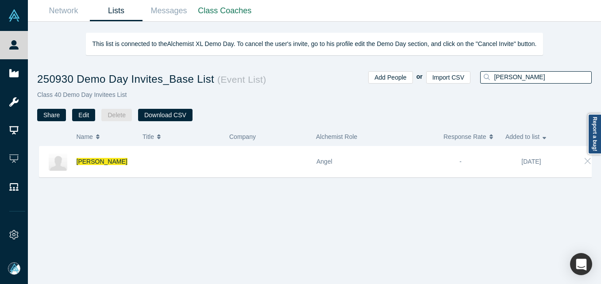
click at [511, 80] on input "[PERSON_NAME]" at bounding box center [542, 77] width 98 height 12
click at [510, 81] on input "[PERSON_NAME]" at bounding box center [542, 77] width 98 height 12
paste input "[PERSON_NAME]"
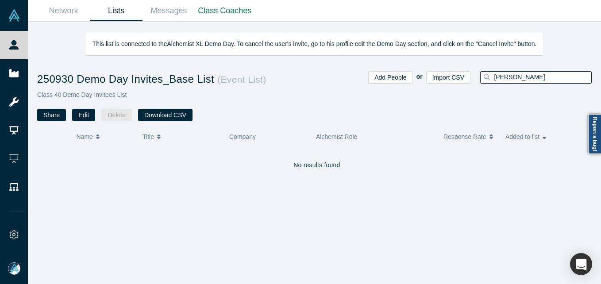
type input "[PERSON_NAME]"
